Goal: Browse casually

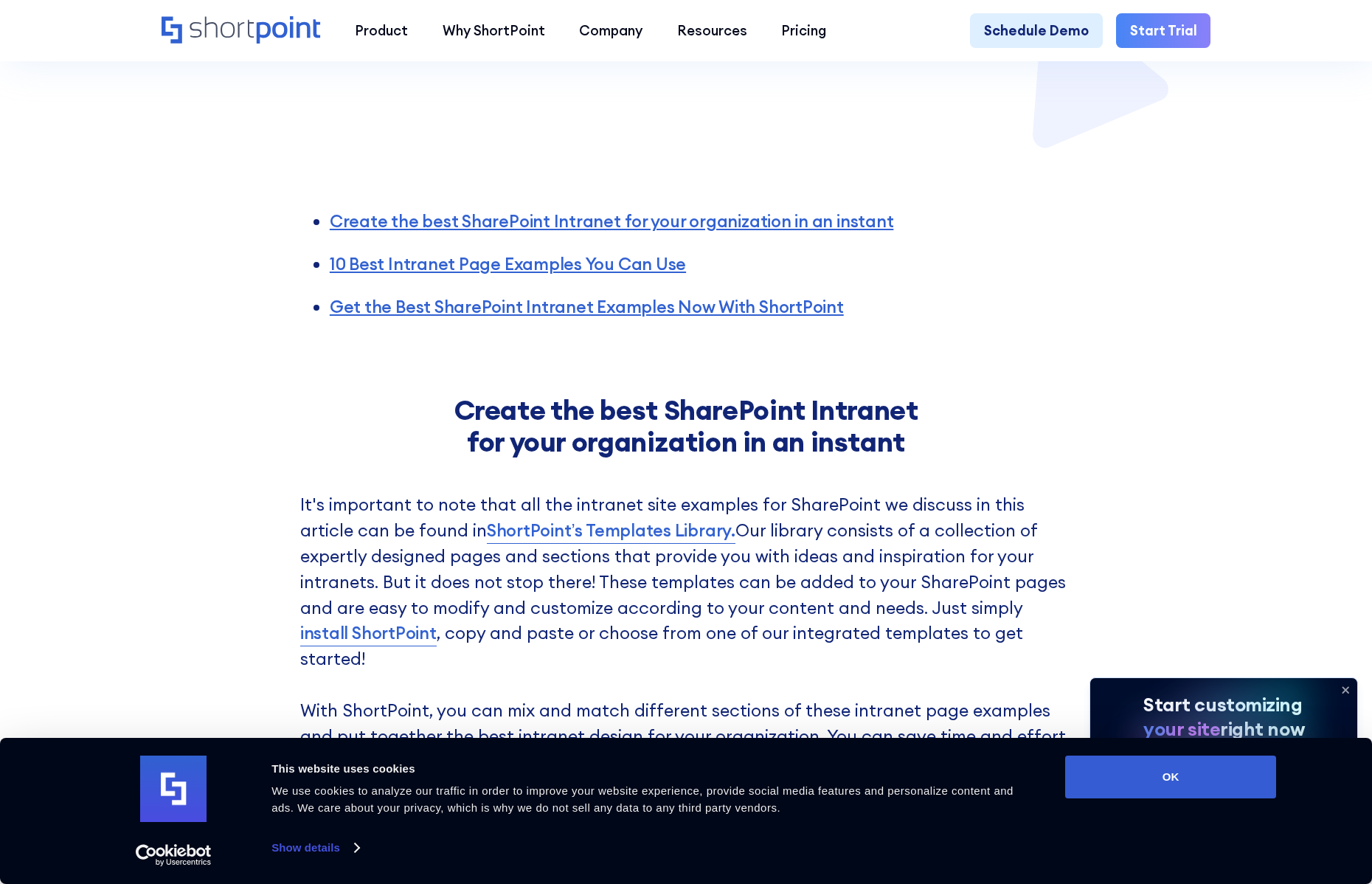
scroll to position [886, 0]
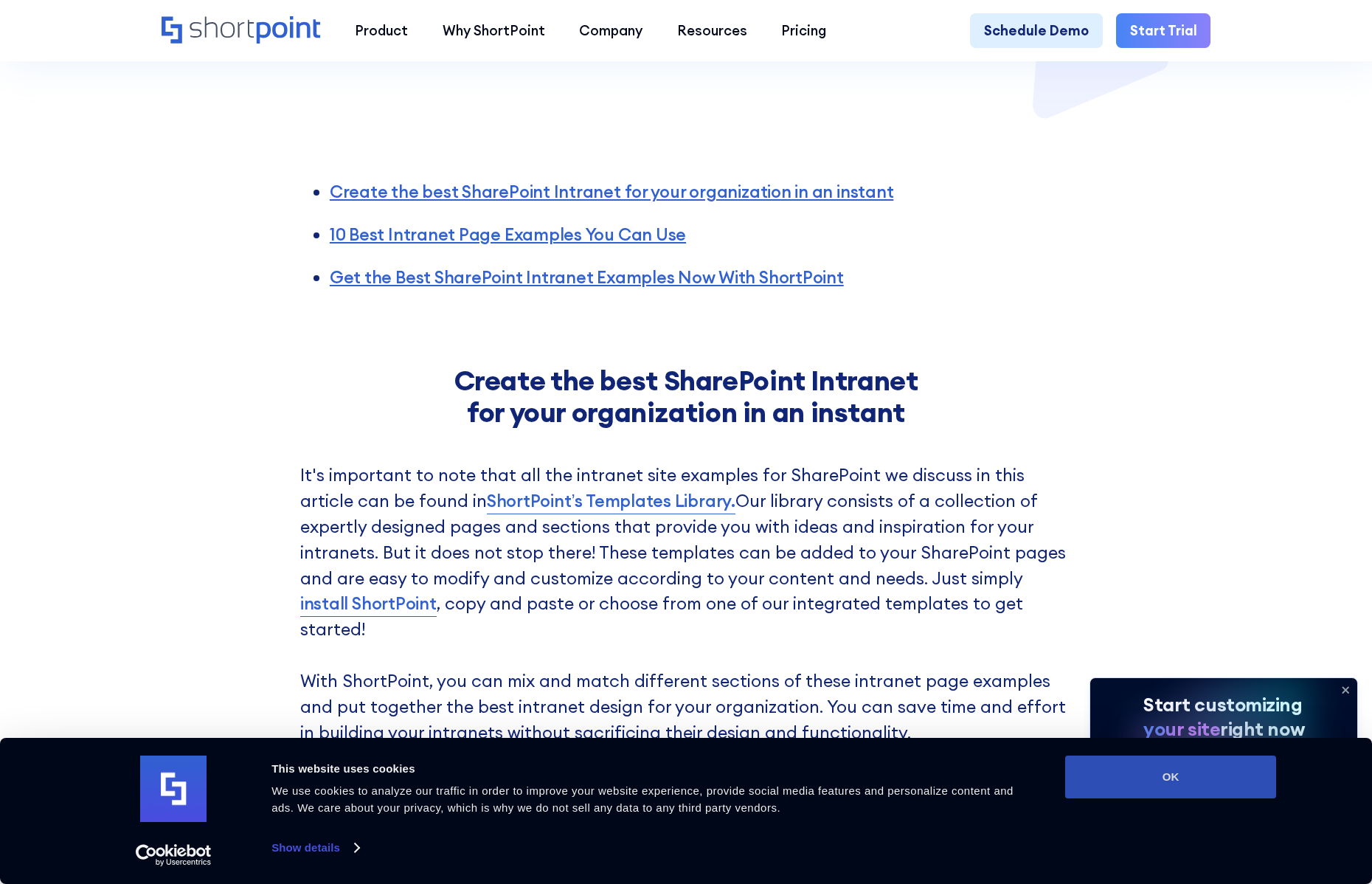
click at [1174, 775] on button "OK" at bounding box center [1171, 776] width 211 height 43
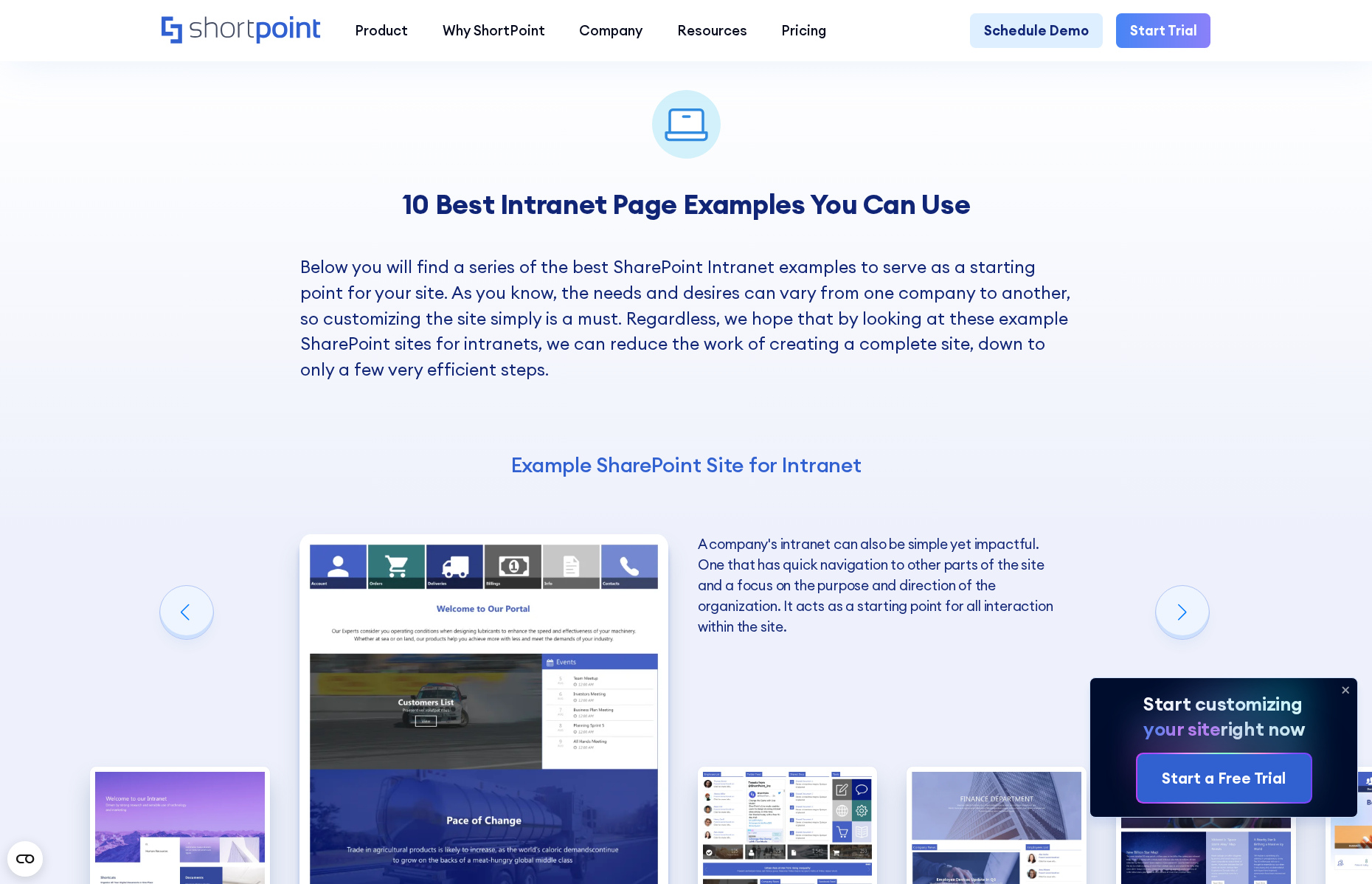
scroll to position [2140, 0]
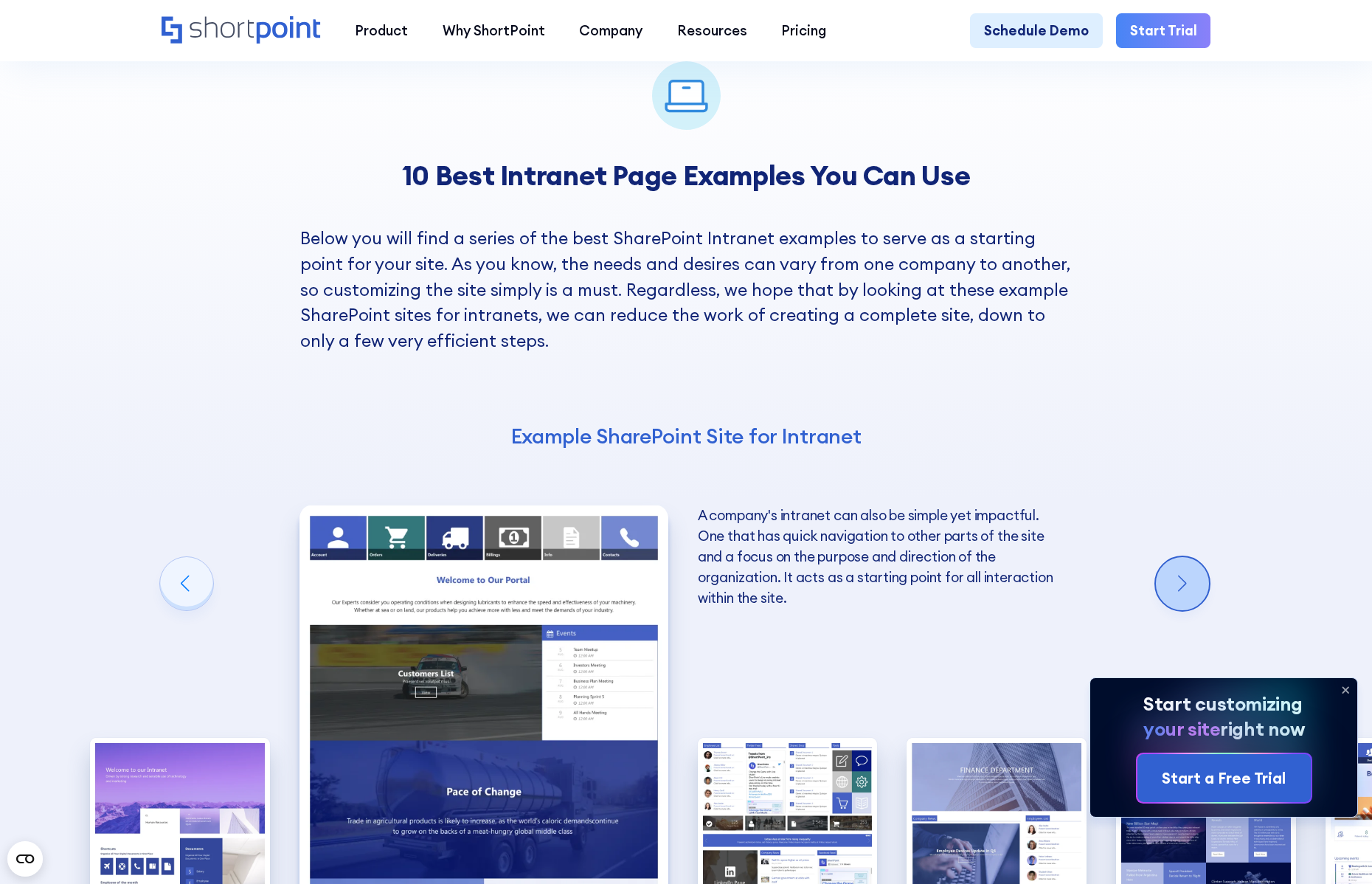
click at [1188, 558] on div "Next slide" at bounding box center [1182, 584] width 53 height 53
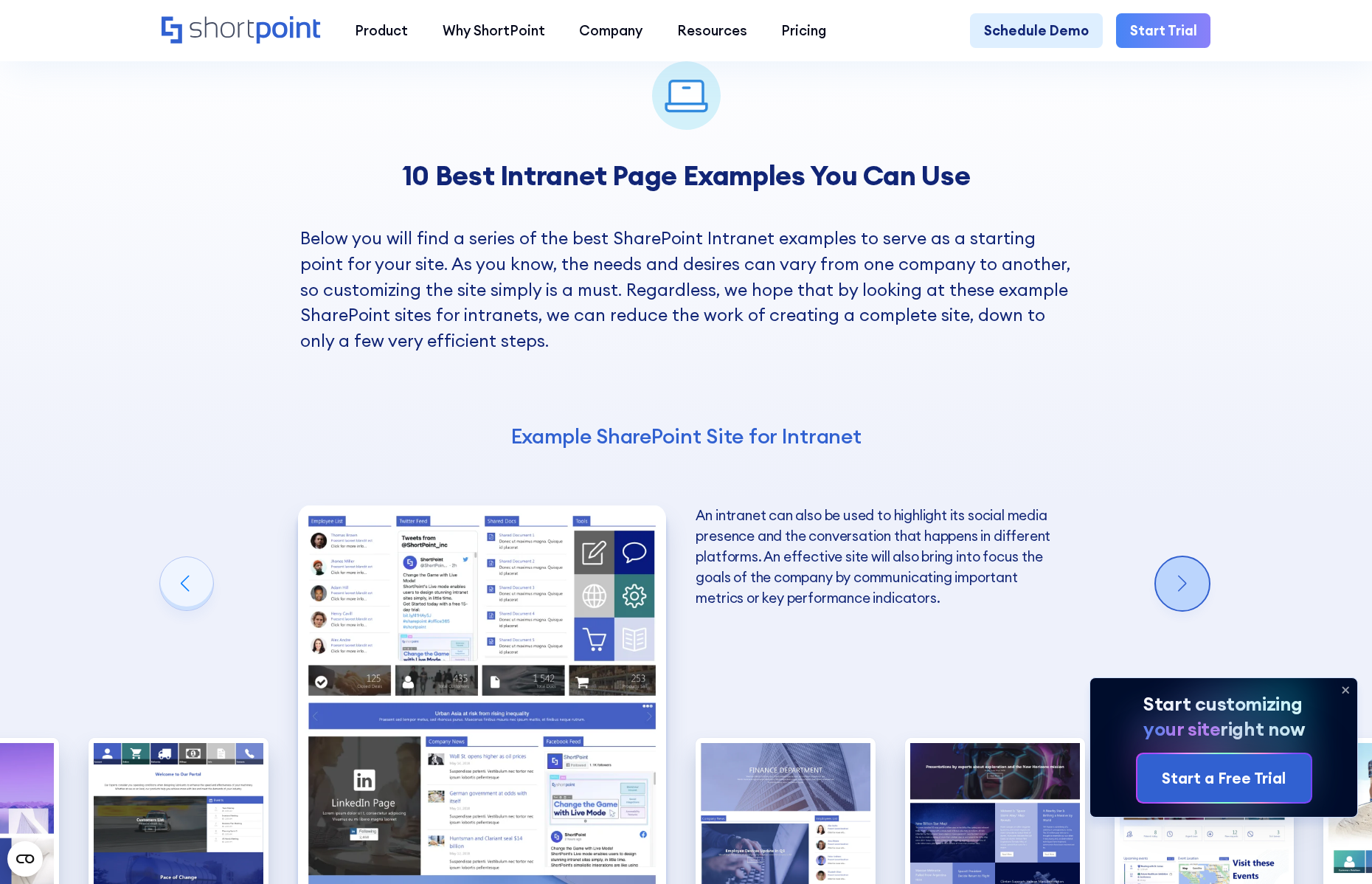
click at [1188, 558] on div "Next slide" at bounding box center [1182, 584] width 53 height 53
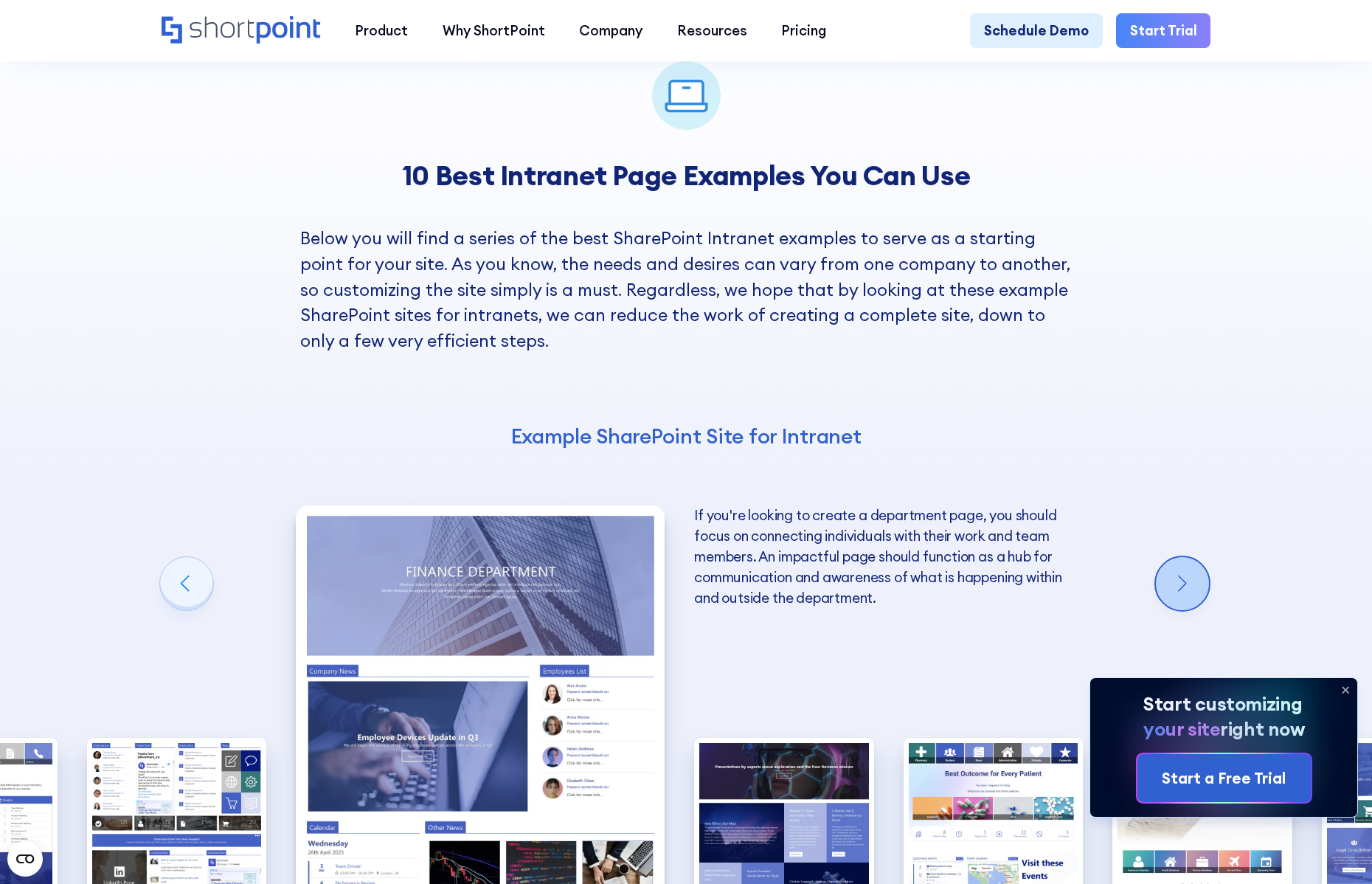
click at [1188, 558] on div "Next slide" at bounding box center [1182, 584] width 53 height 53
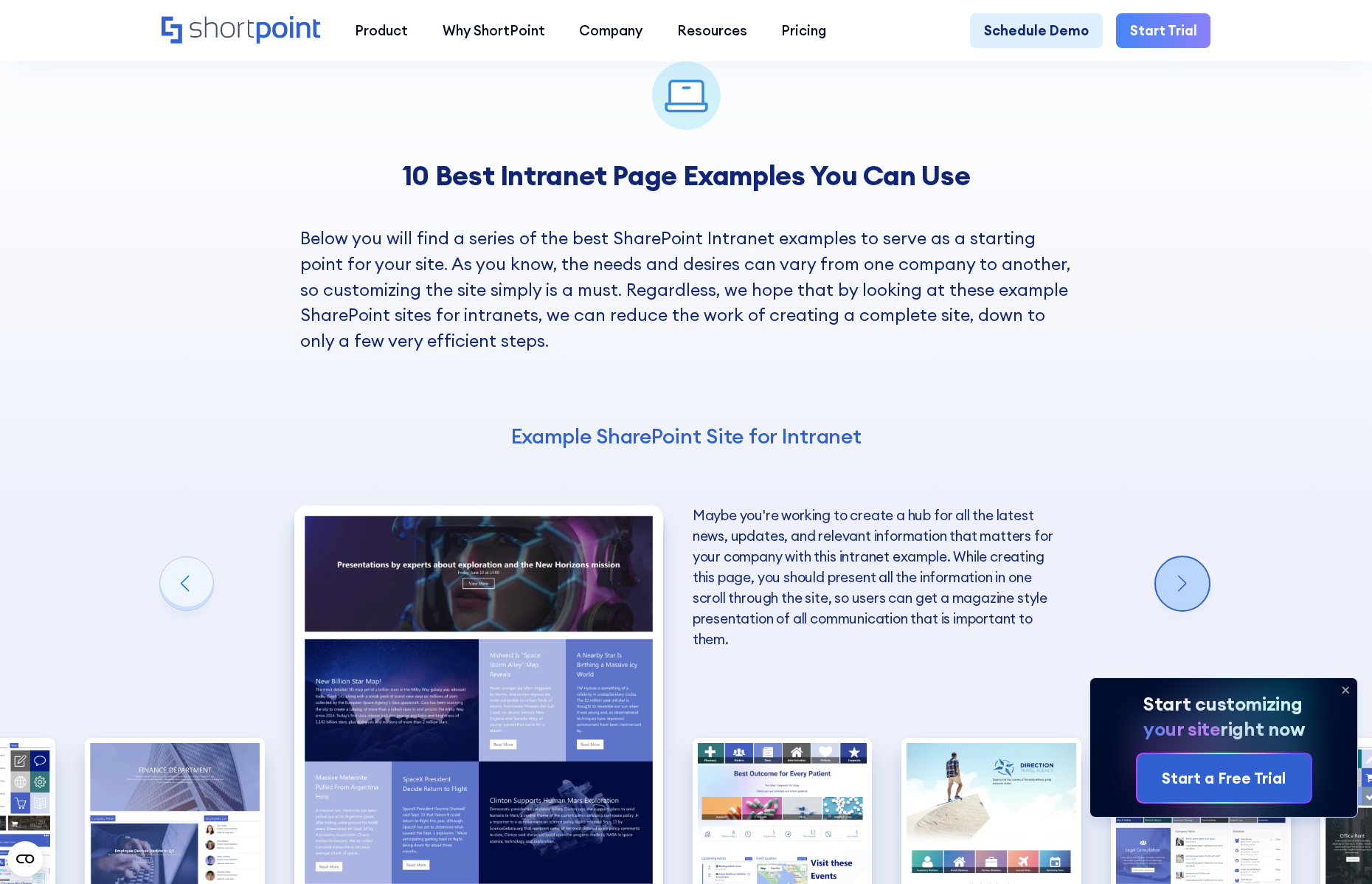
click at [1188, 558] on div "Next slide" at bounding box center [1182, 584] width 53 height 53
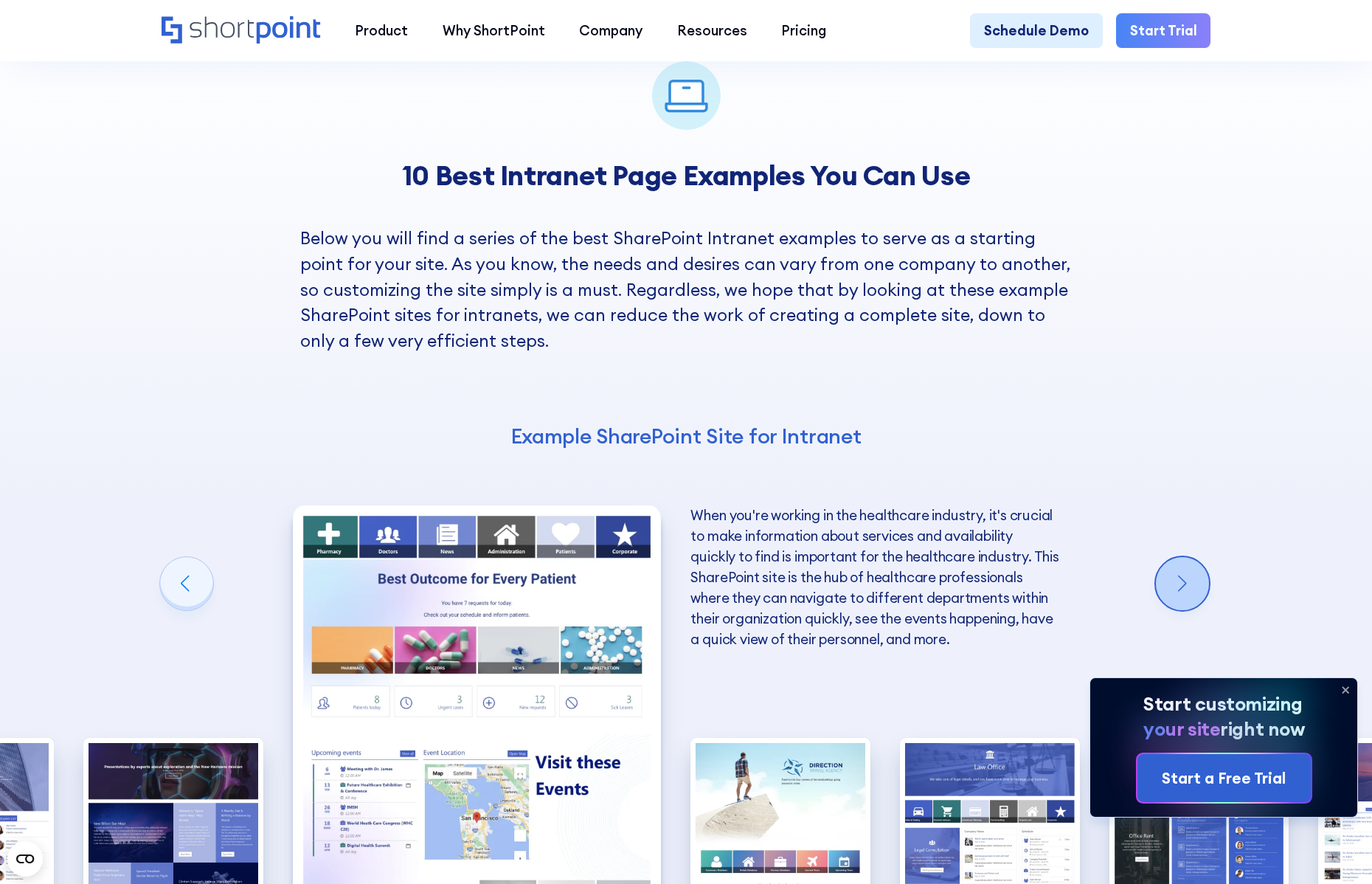
click at [1188, 558] on div "Next slide" at bounding box center [1182, 584] width 53 height 53
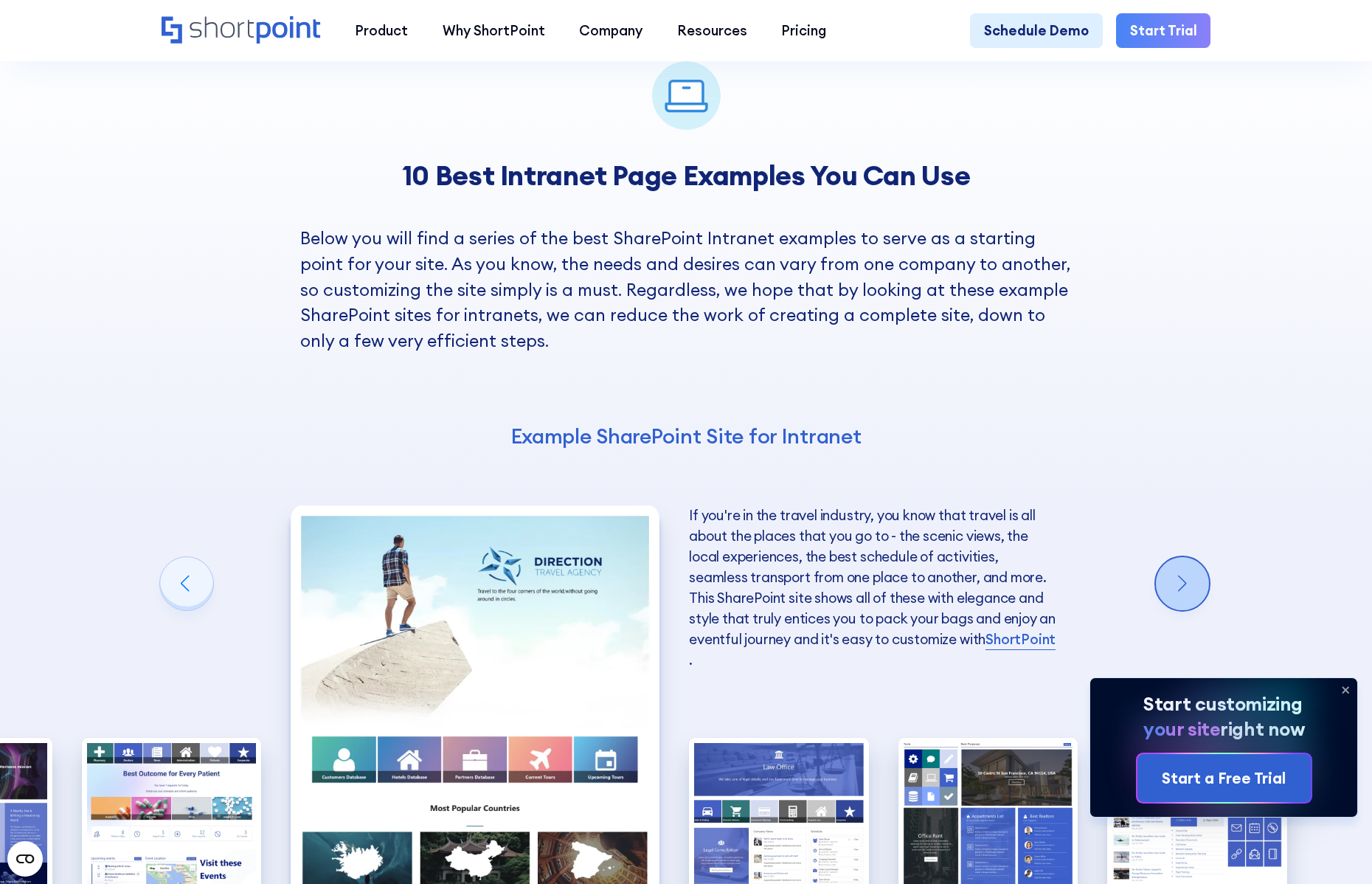
click at [1188, 558] on div "Next slide" at bounding box center [1182, 584] width 53 height 53
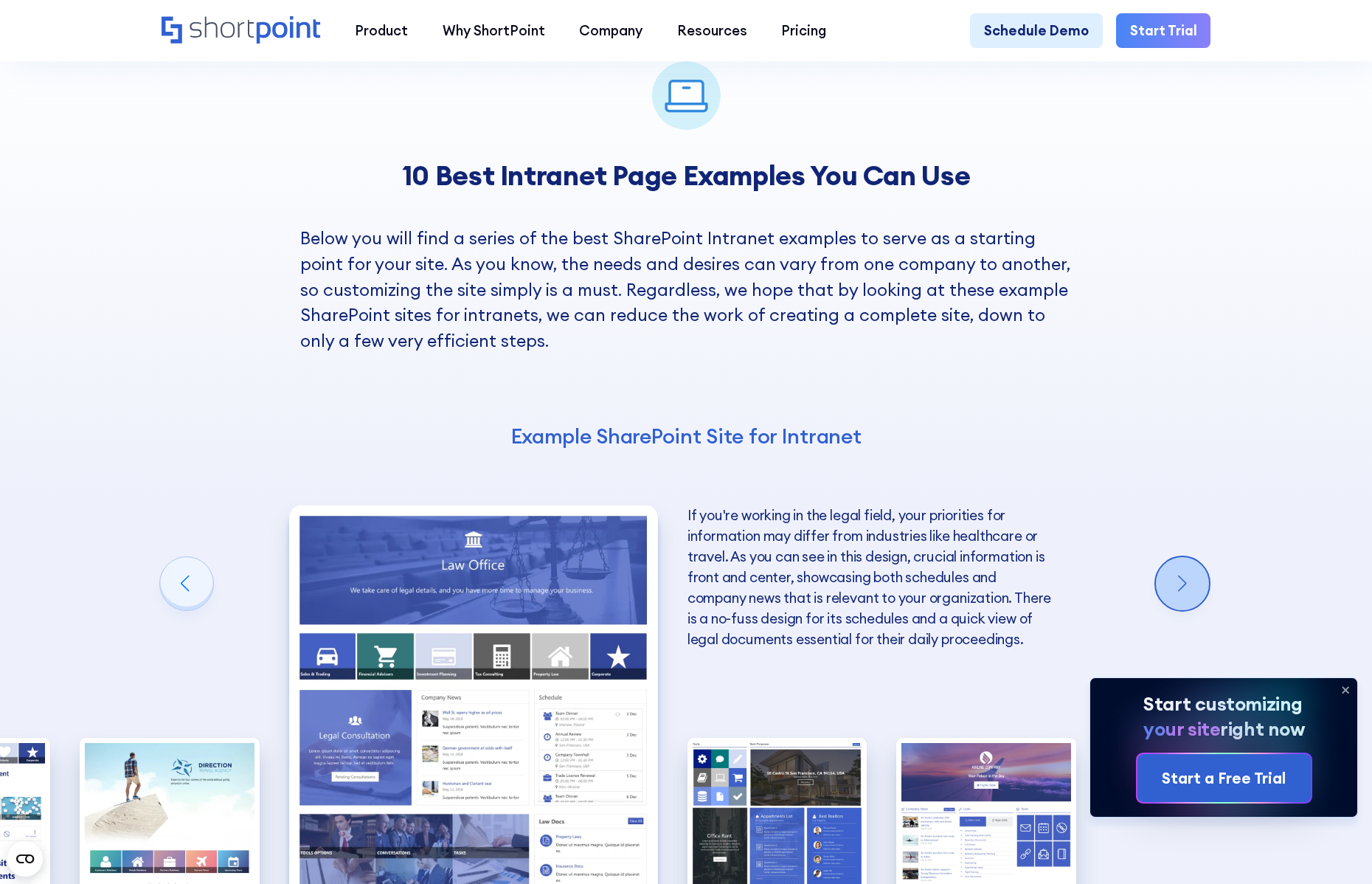
click at [1188, 558] on div "Next slide" at bounding box center [1182, 584] width 53 height 53
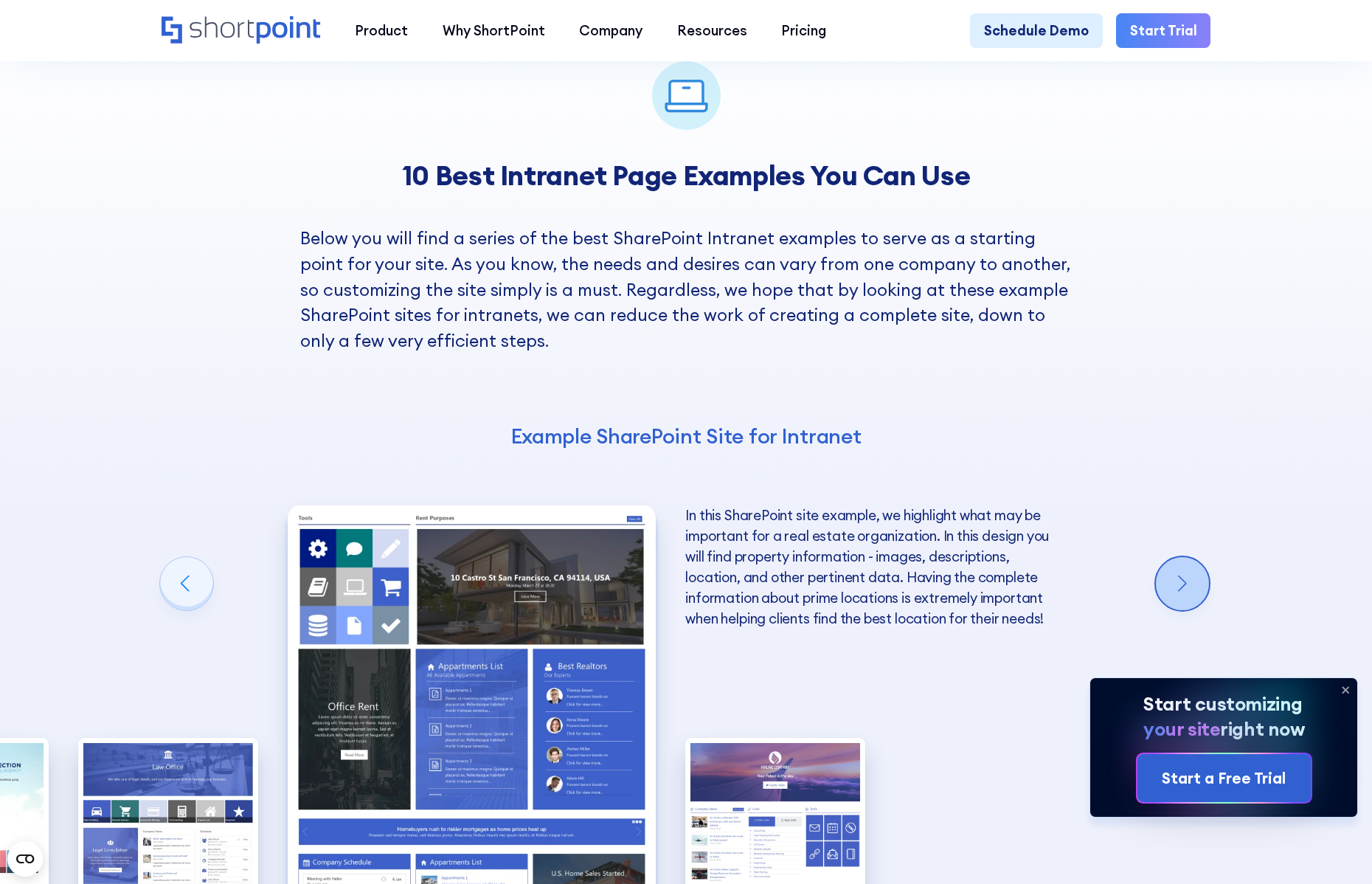
click at [1188, 558] on div "Next slide" at bounding box center [1182, 584] width 53 height 53
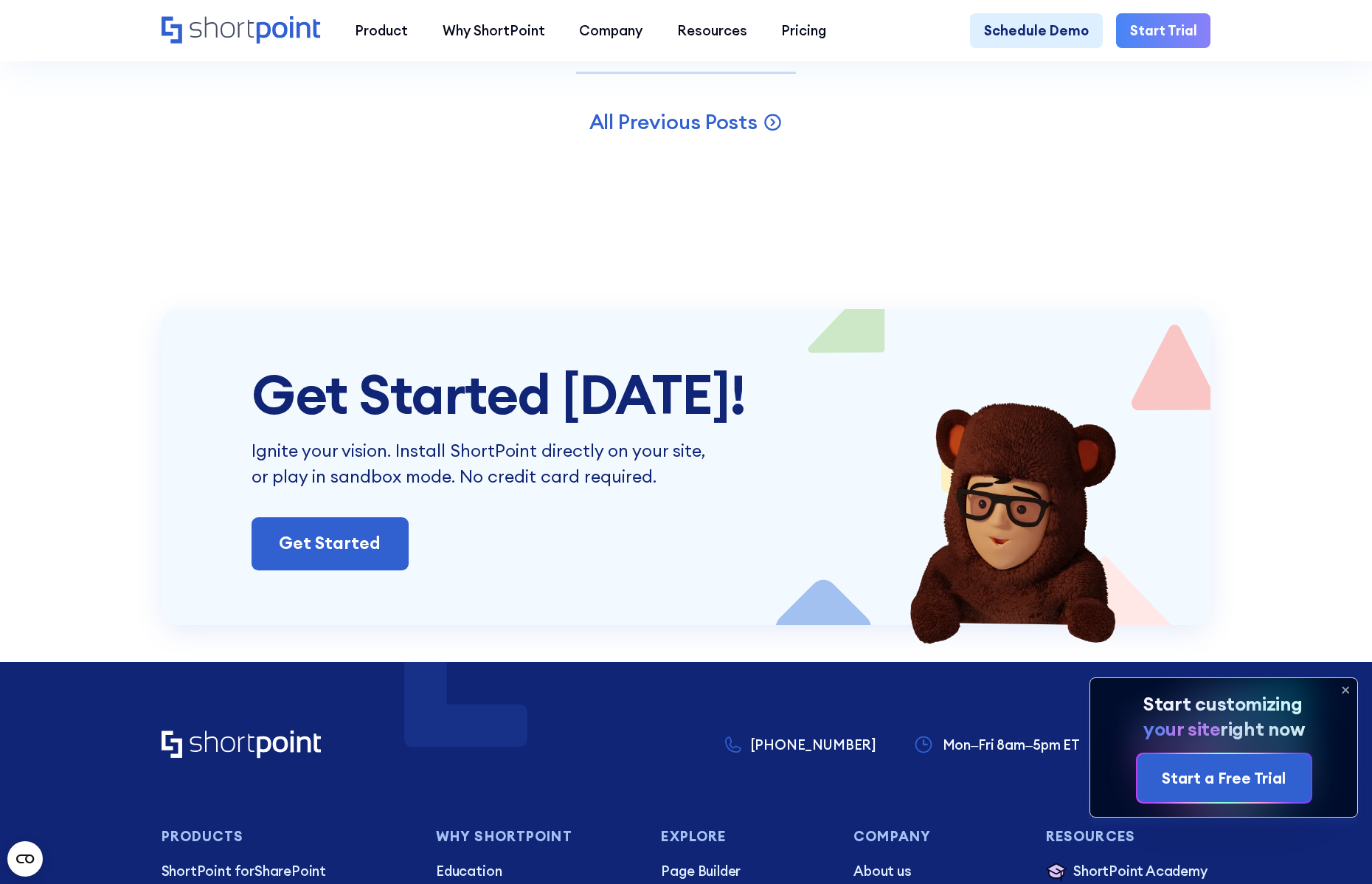
scroll to position [4871, 0]
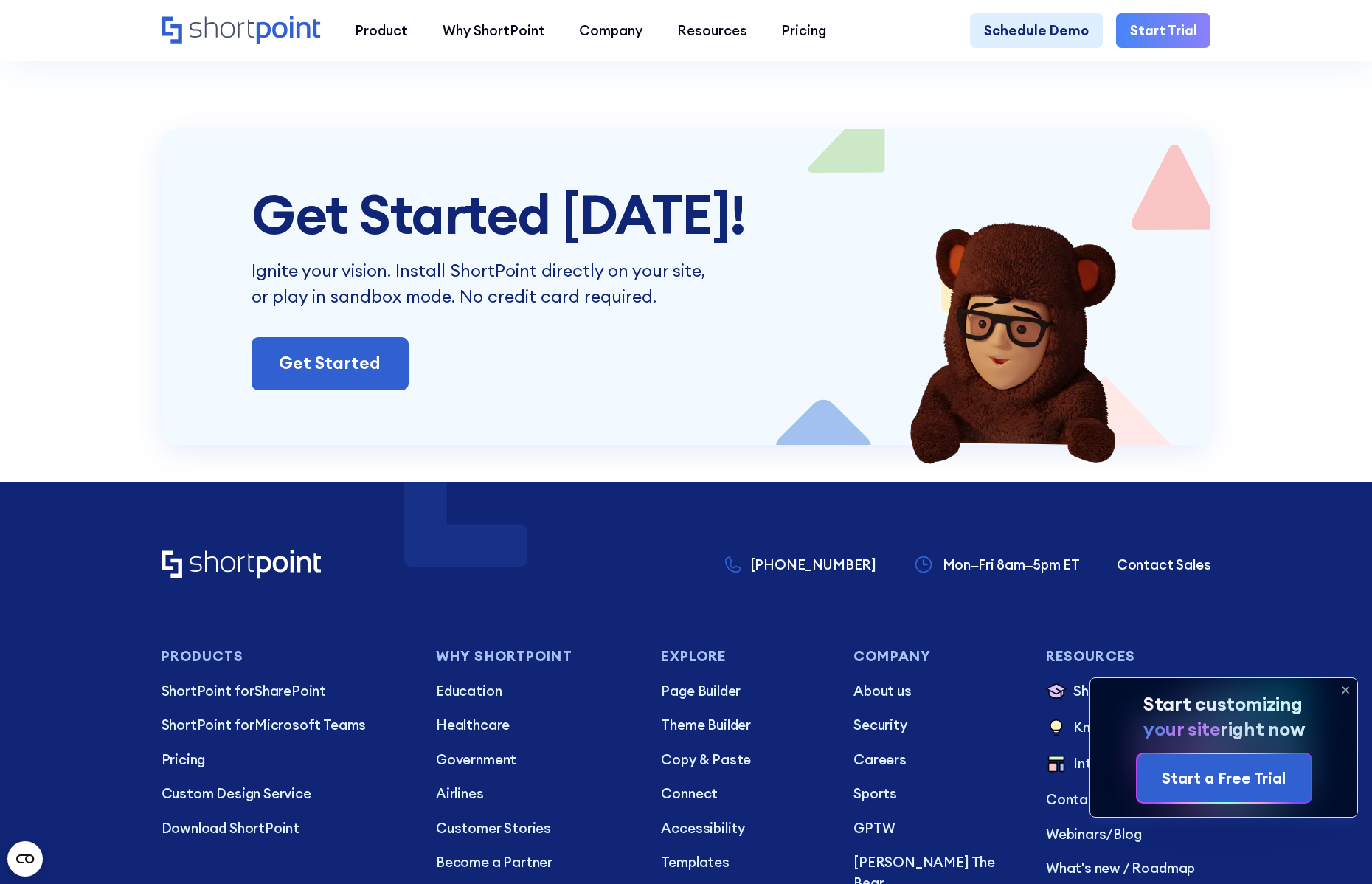
drag, startPoint x: 449, startPoint y: 435, endPoint x: 466, endPoint y: 421, distance: 22.0
